Goal: Information Seeking & Learning: Learn about a topic

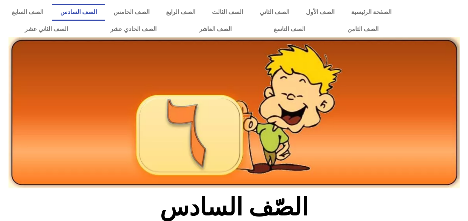
scroll to position [233, 0]
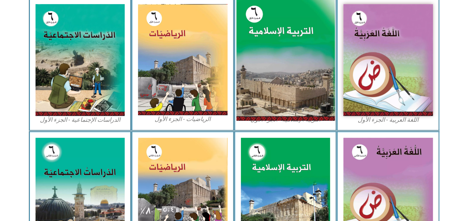
click at [298, 59] on img at bounding box center [285, 60] width 98 height 123
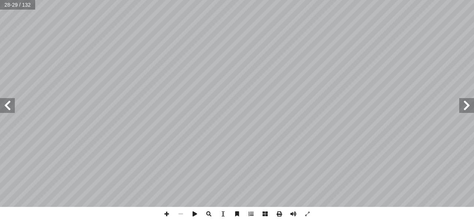
click at [9, 105] on span at bounding box center [7, 105] width 15 height 15
click at [466, 112] on span at bounding box center [466, 105] width 15 height 15
click at [13, 104] on span at bounding box center [7, 105] width 15 height 15
